Goal: Find specific page/section: Find specific page/section

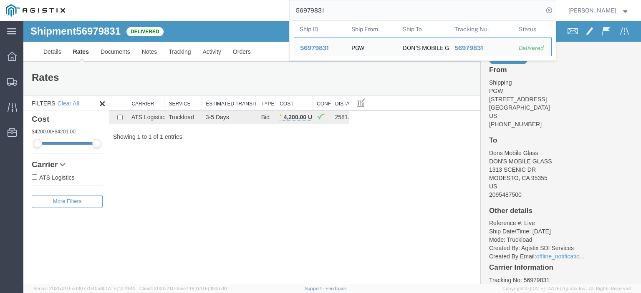
drag, startPoint x: 353, startPoint y: 8, endPoint x: 185, endPoint y: -12, distance: 169.4
click at [185, 0] on html "main_menu Created with Sketch. Collapse Menu Dashboard Shipments Traffic Resour…" at bounding box center [320, 146] width 641 height 293
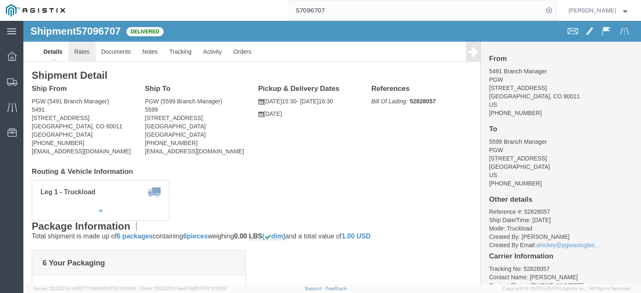
click link "Rates"
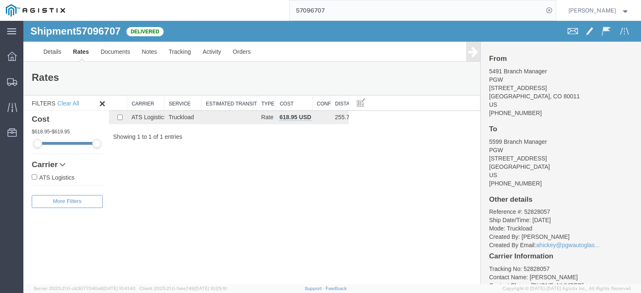
drag, startPoint x: 359, startPoint y: 13, endPoint x: 281, endPoint y: 13, distance: 78.0
click at [281, 13] on div "57096707" at bounding box center [313, 10] width 485 height 21
paste input "4352"
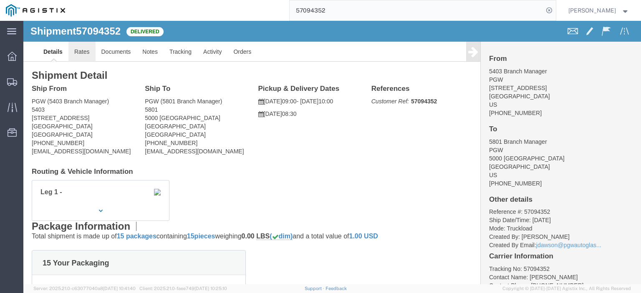
click link "Rates"
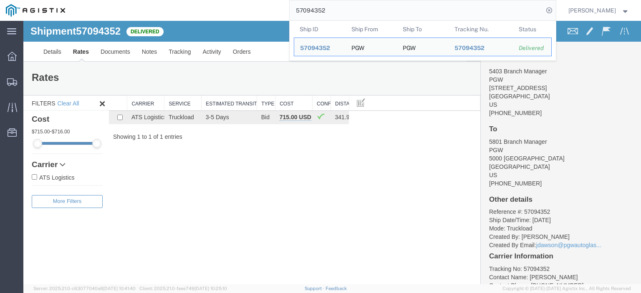
drag, startPoint x: 351, startPoint y: 12, endPoint x: 232, endPoint y: -4, distance: 119.6
click at [232, 0] on html "main_menu Created with Sketch. Collapse Menu Dashboard Shipments Traffic Resour…" at bounding box center [320, 146] width 641 height 293
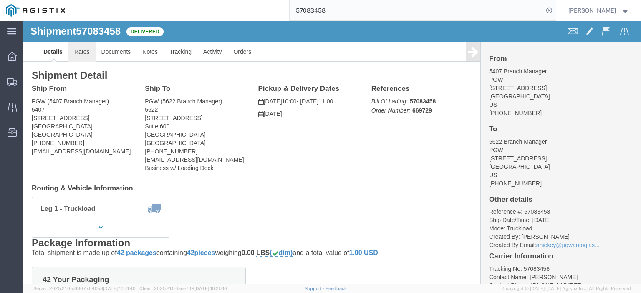
click link "Rates"
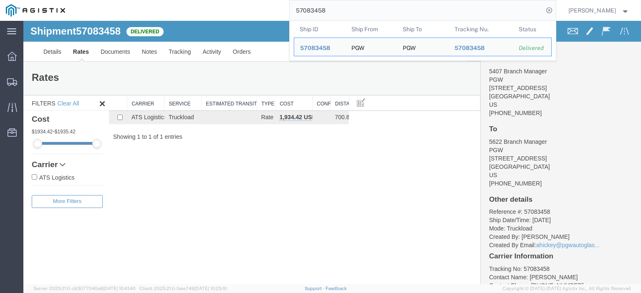
drag, startPoint x: 348, startPoint y: 9, endPoint x: 228, endPoint y: 0, distance: 120.5
click at [228, 1] on div "57083458 Ship ID Ship From Ship To Tracking Nu. Status Ship ID 57083458 Ship Fr…" at bounding box center [313, 10] width 485 height 21
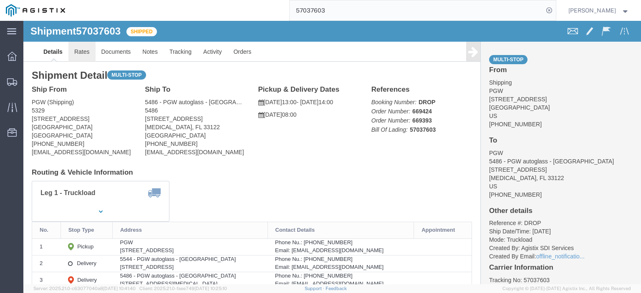
click link "Rates"
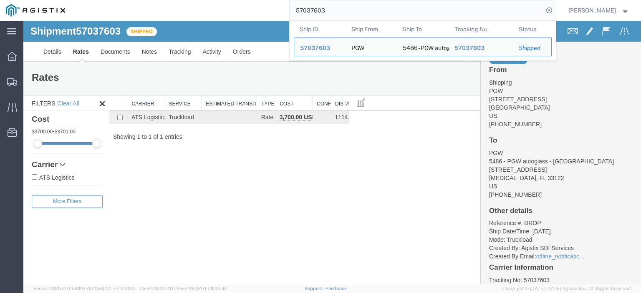
drag, startPoint x: 349, startPoint y: 7, endPoint x: 288, endPoint y: 6, distance: 60.9
click at [288, 6] on div "57037603 Ship ID Ship From Ship To Tracking Nu. Status Ship ID 57037603 Ship Fr…" at bounding box center [313, 10] width 485 height 21
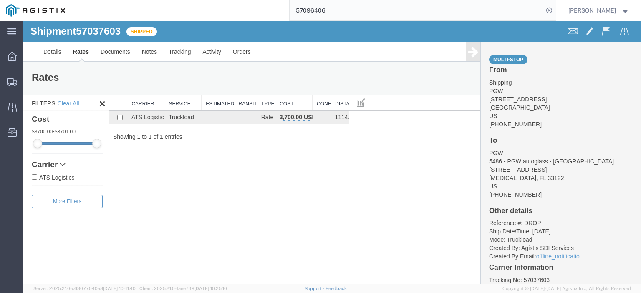
type input "57096406"
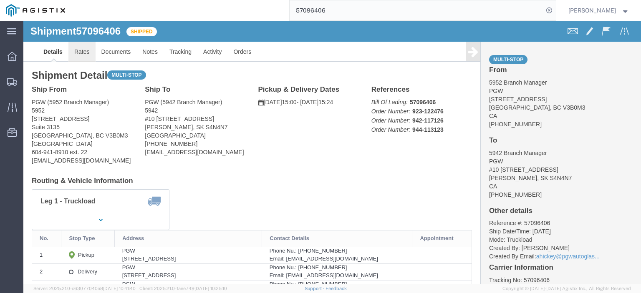
click link "Rates"
